Goal: Task Accomplishment & Management: Manage account settings

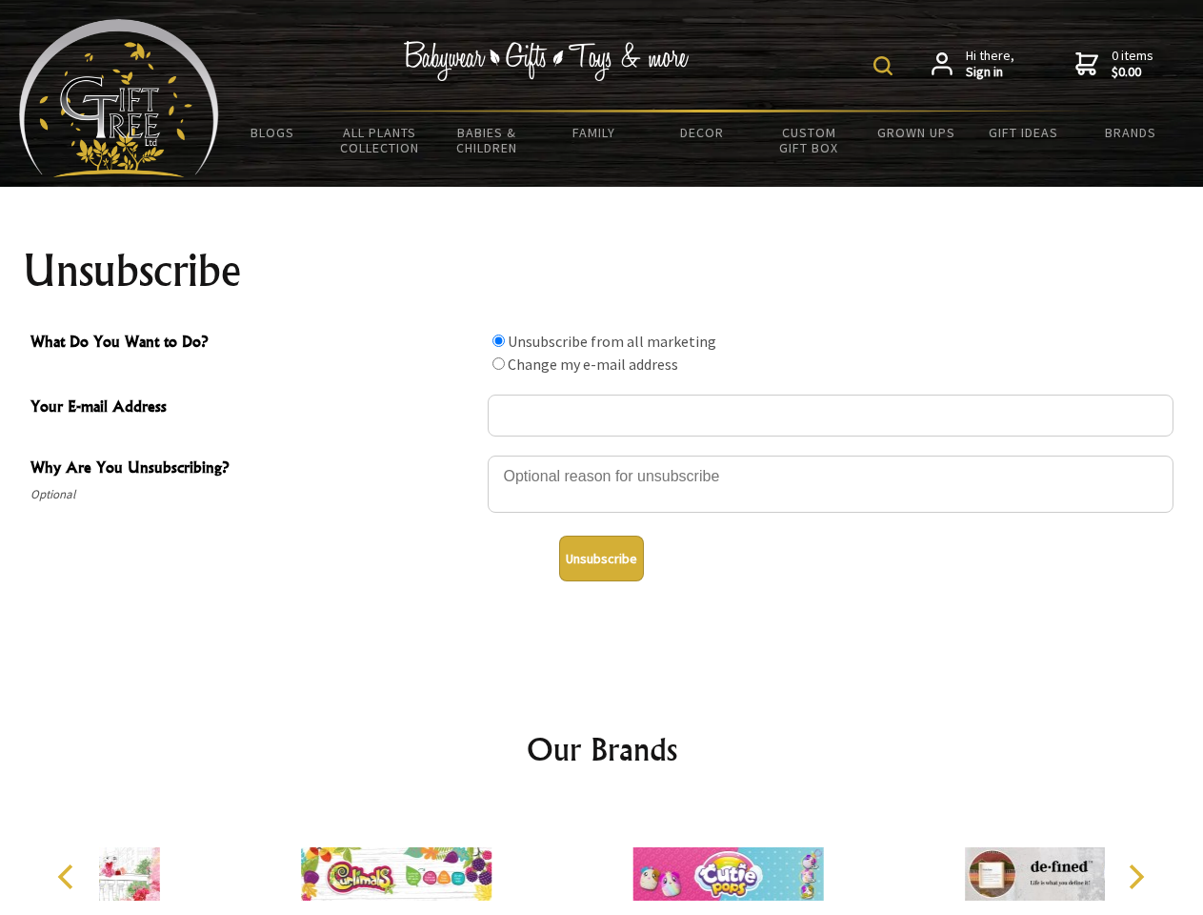
click at [886, 66] on img at bounding box center [883, 65] width 19 height 19
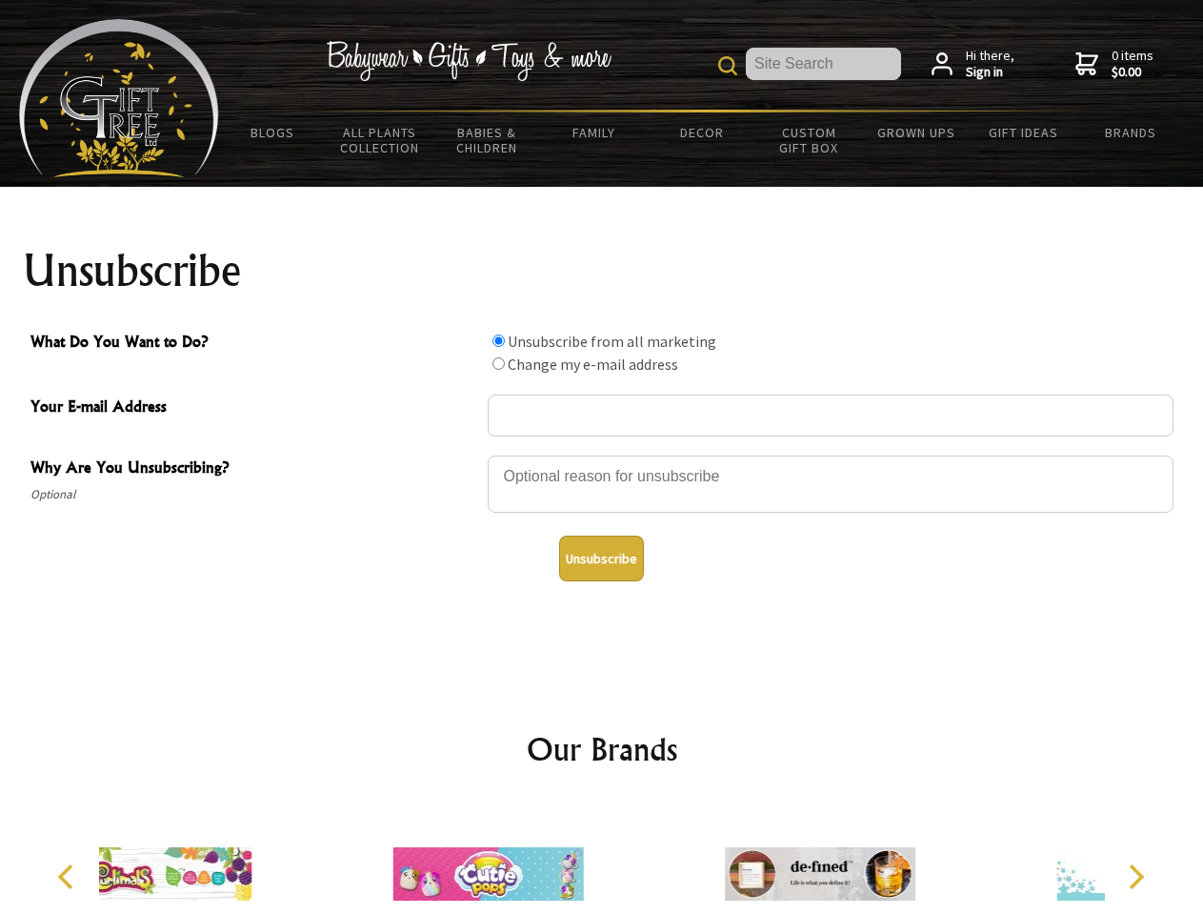
click at [602, 454] on div at bounding box center [831, 486] width 686 height 67
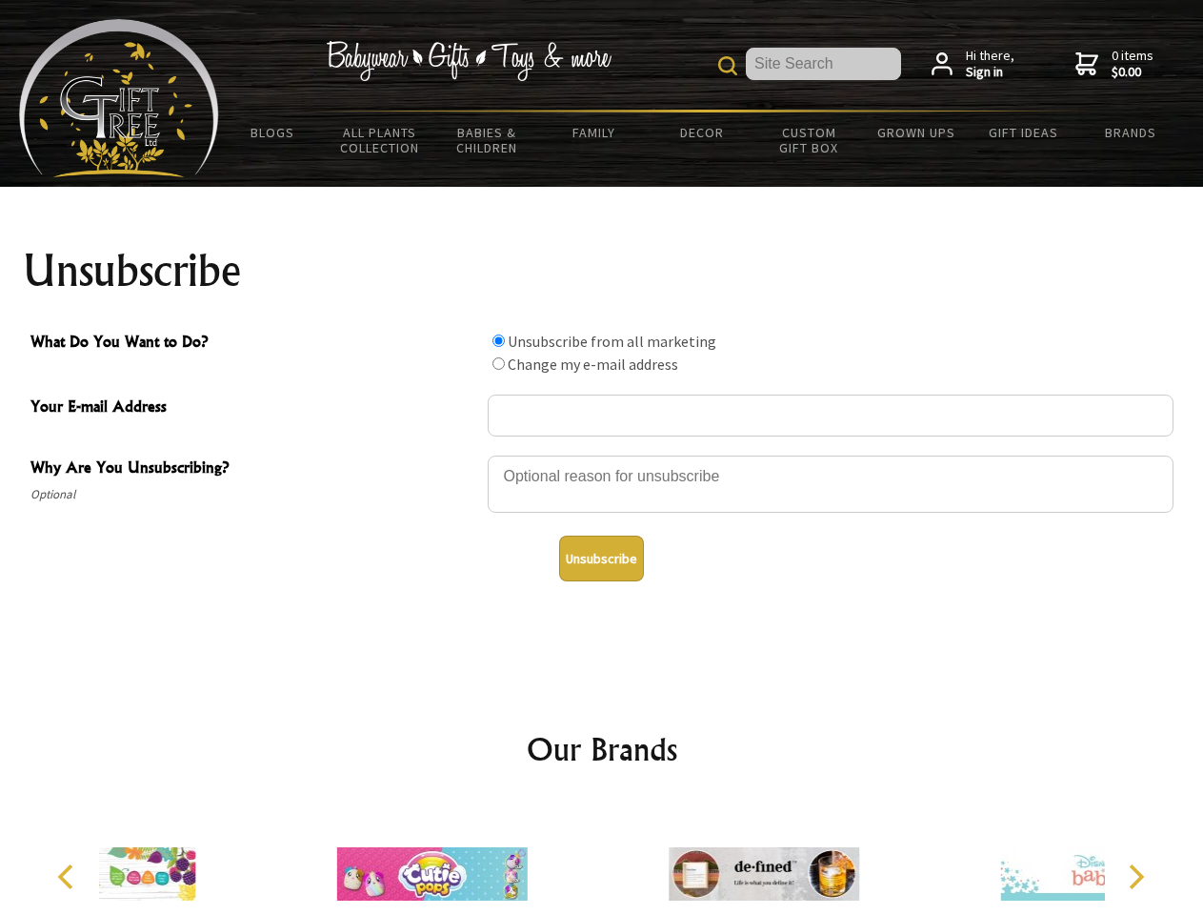
click at [498, 340] on input "What Do You Want to Do?" at bounding box center [499, 340] width 12 height 12
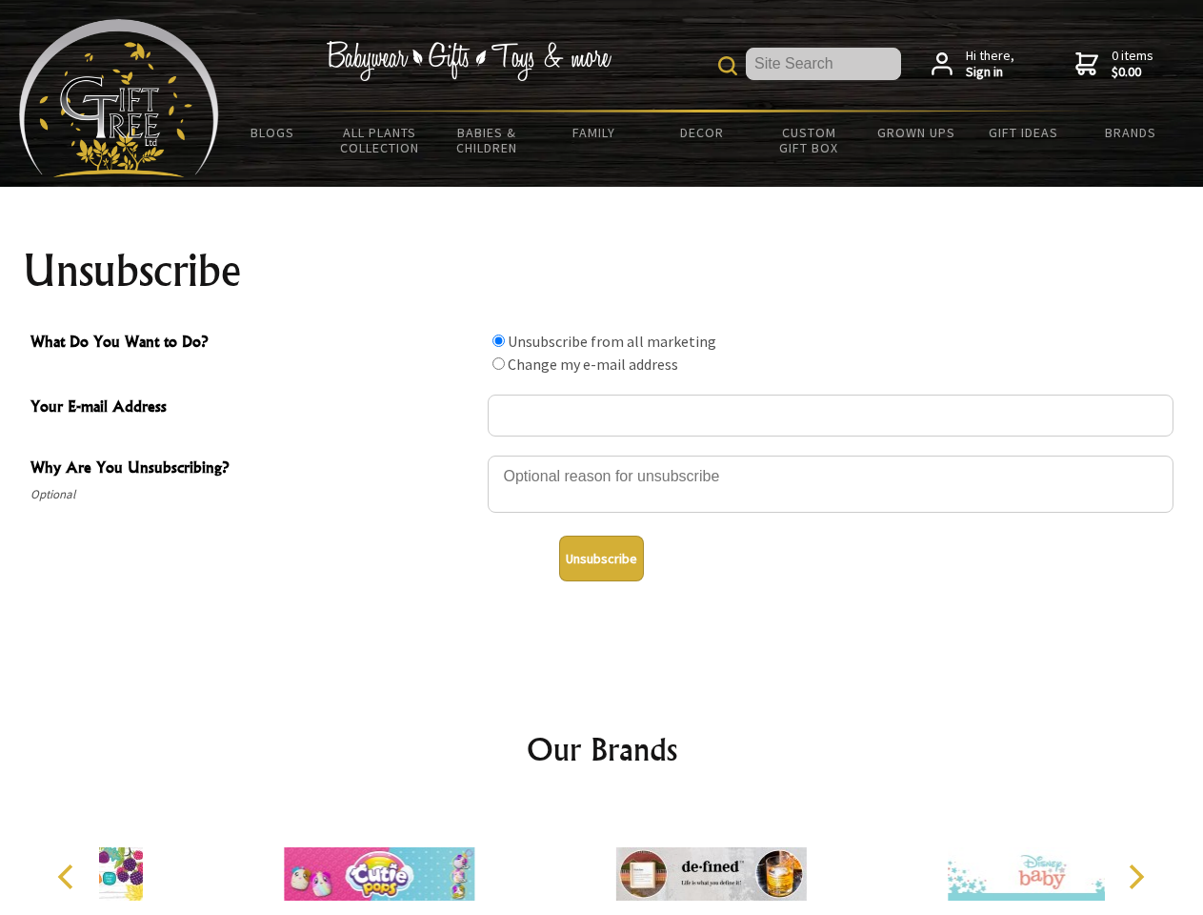
click at [498, 363] on input "What Do You Want to Do?" at bounding box center [499, 363] width 12 height 12
radio input "true"
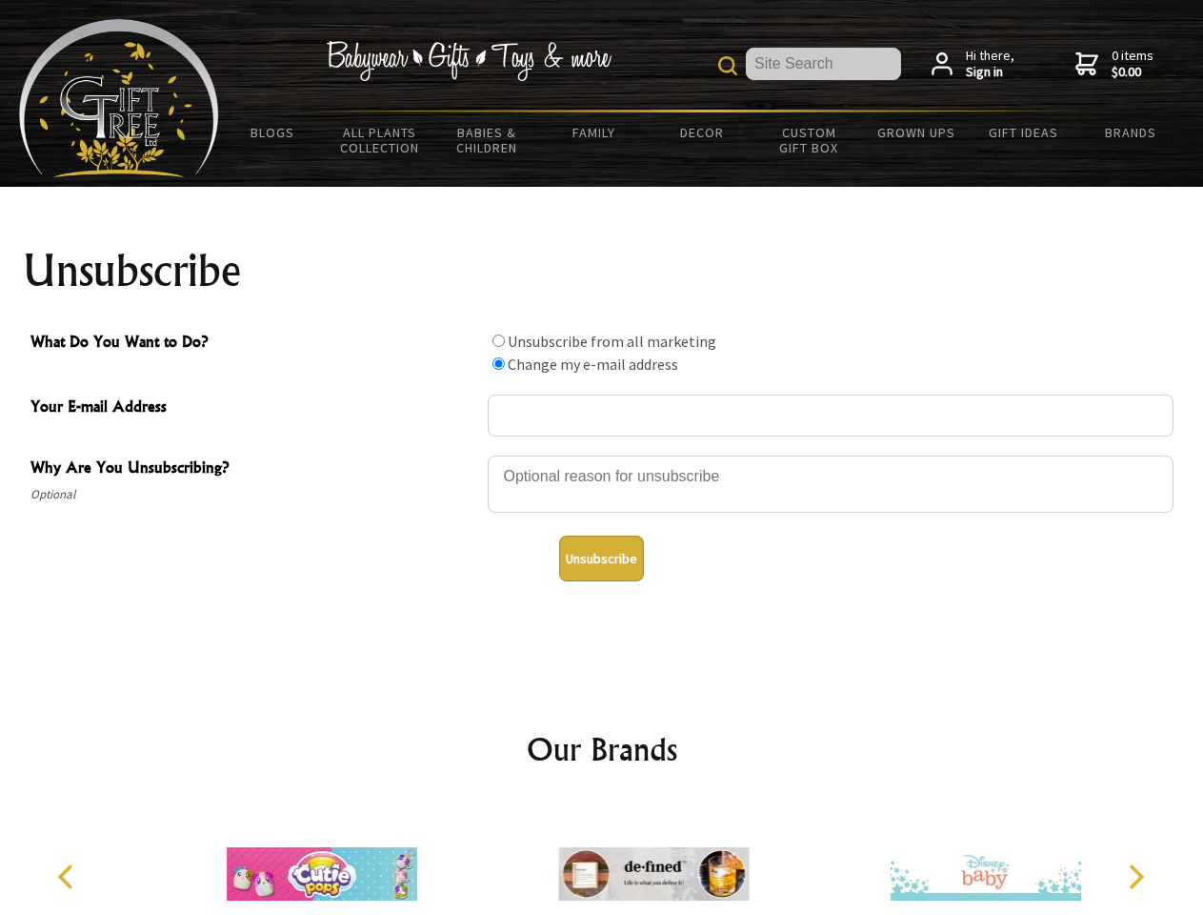
click at [601, 558] on button "Unsubscribe" at bounding box center [601, 558] width 85 height 46
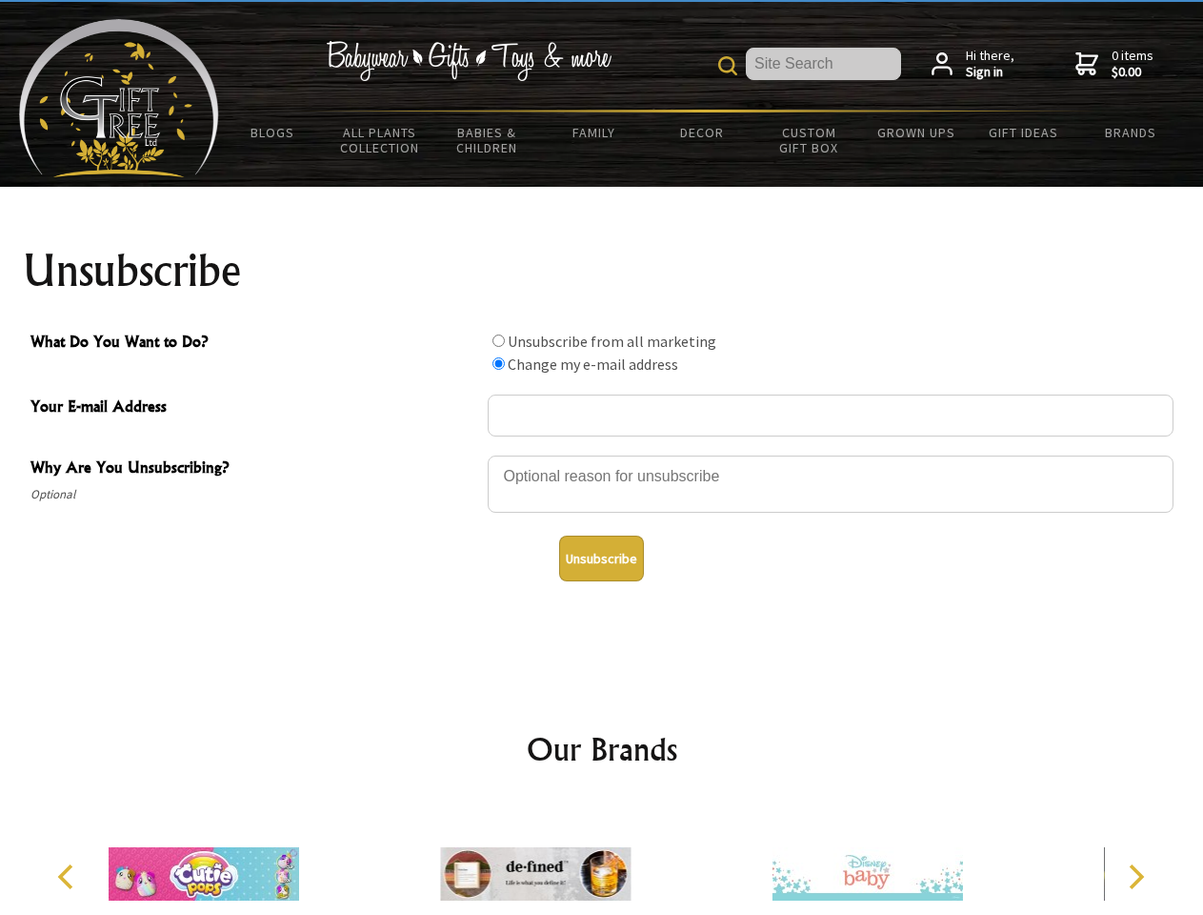
click at [602, 858] on img at bounding box center [535, 873] width 191 height 143
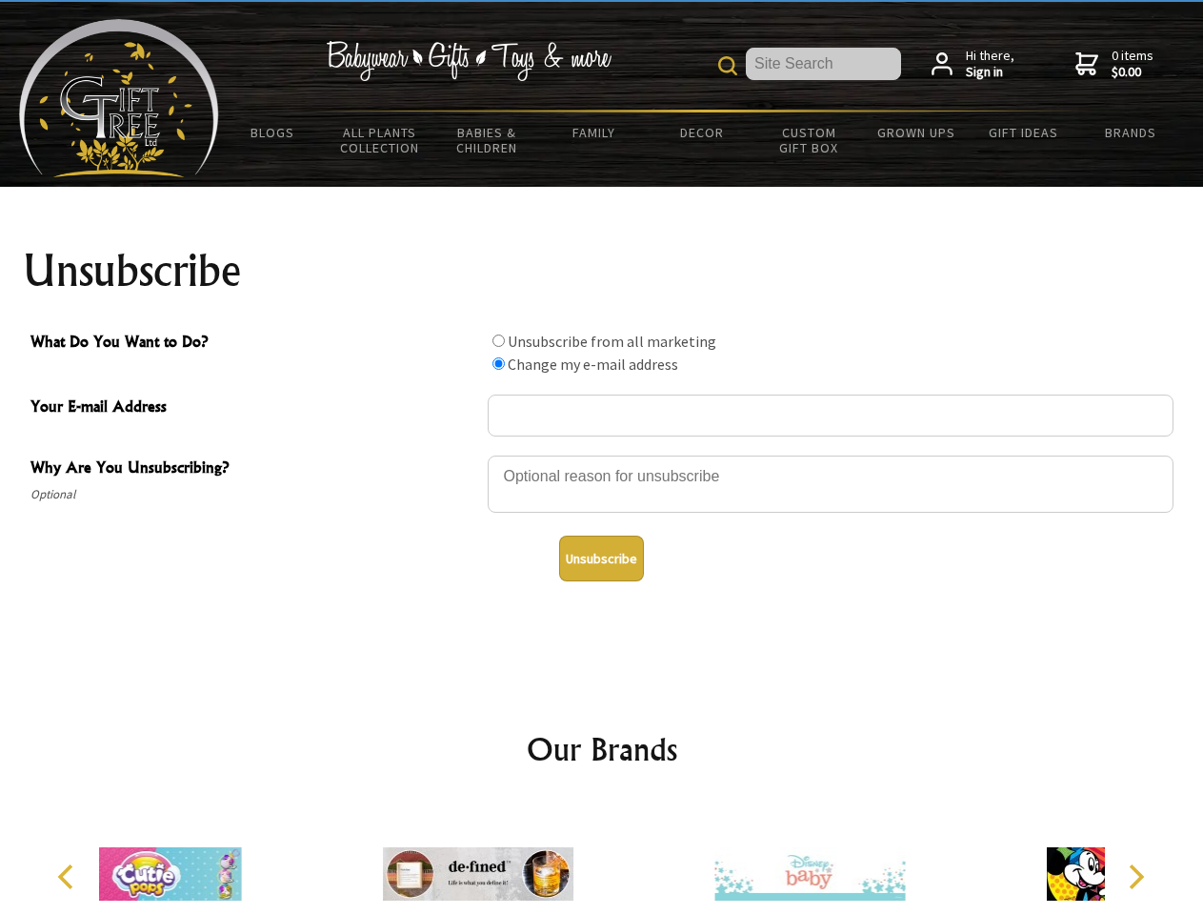
click at [69, 876] on icon "Previous" at bounding box center [67, 876] width 25 height 25
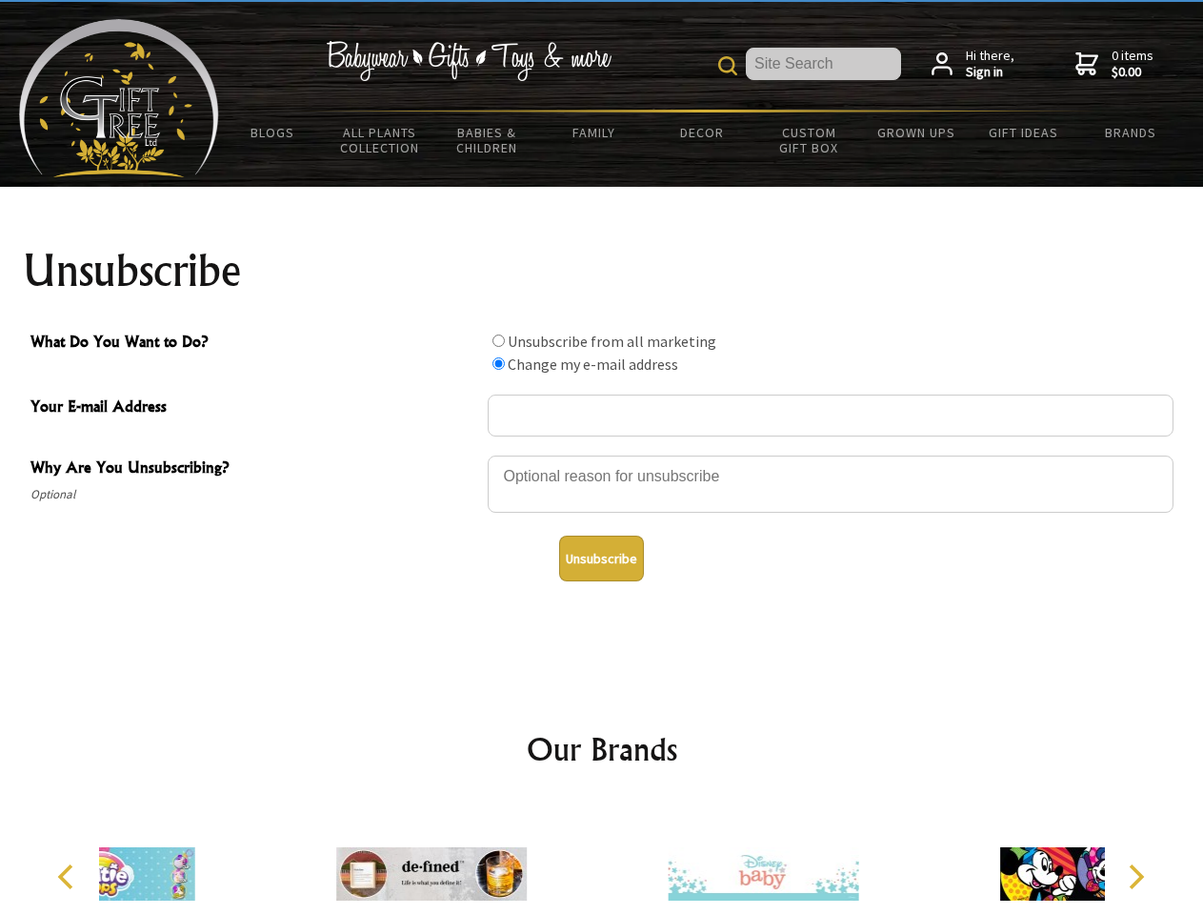
click at [1136, 876] on icon "Next" at bounding box center [1134, 876] width 25 height 25
